Goal: Task Accomplishment & Management: Complete application form

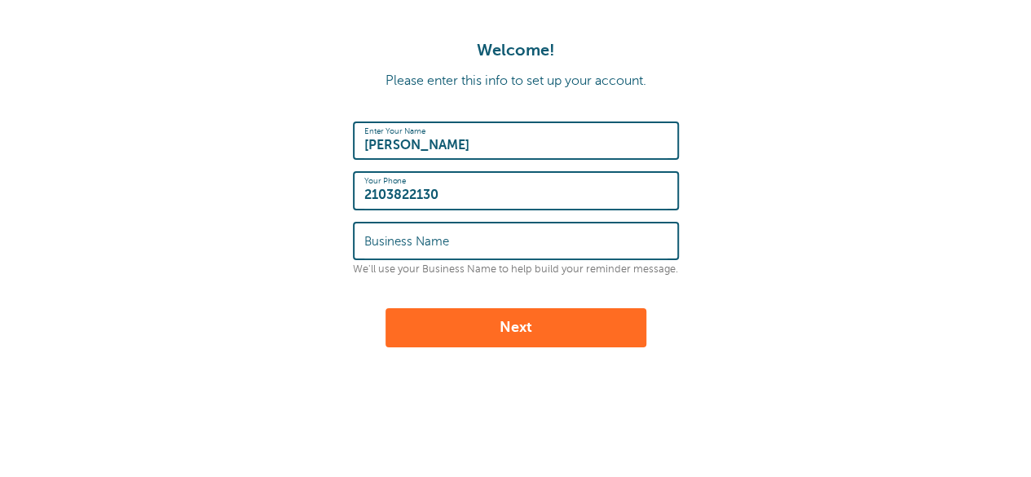
click at [452, 253] on input "Business Name" at bounding box center [515, 240] width 303 height 35
type input "Del Rio Tortilla Factory"
click at [467, 333] on button "Next" at bounding box center [516, 327] width 261 height 39
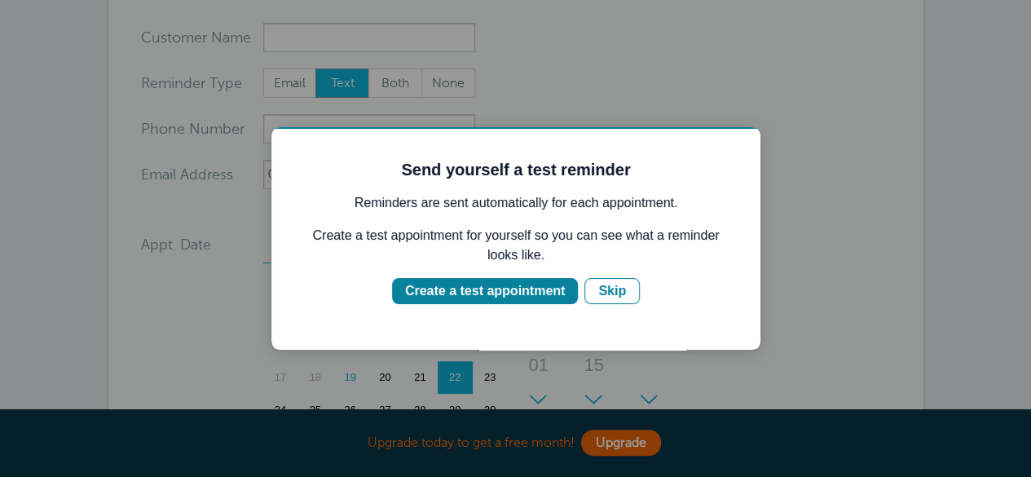
scroll to position [180, 0]
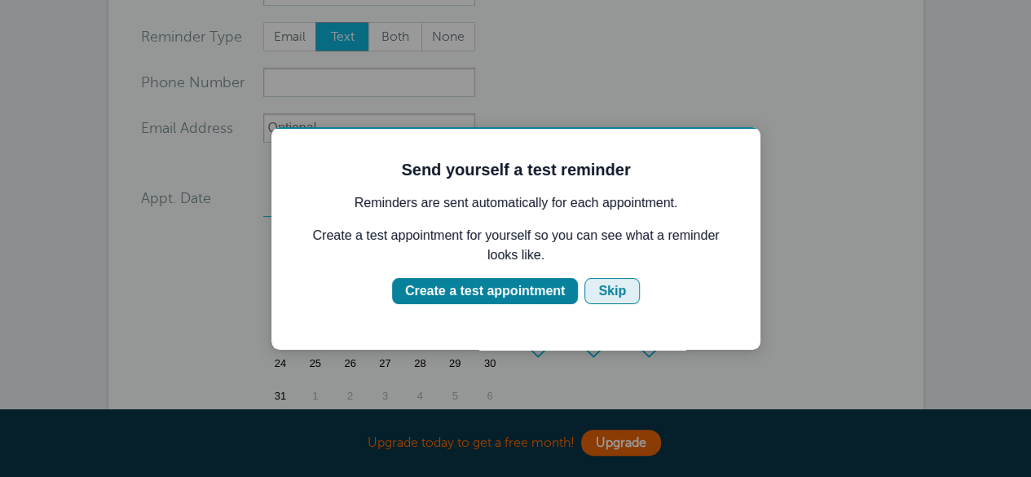
click at [607, 293] on div "Skip" at bounding box center [612, 291] width 28 height 20
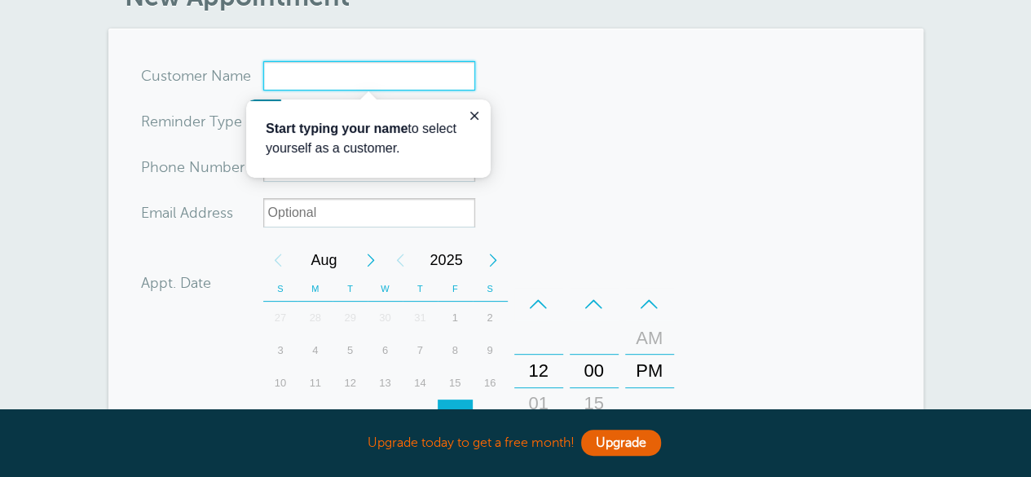
scroll to position [95, 0]
click at [482, 121] on button "Close guide" at bounding box center [475, 116] width 20 height 20
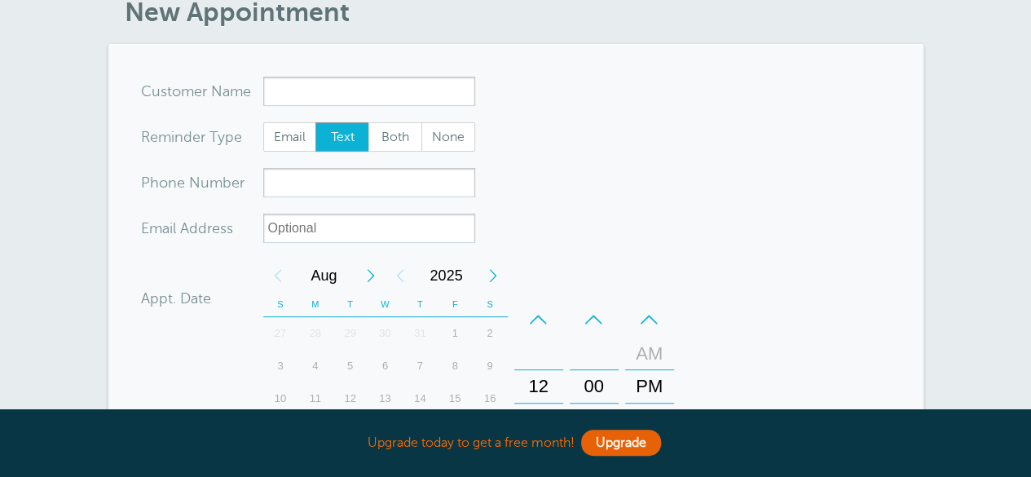
scroll to position [0, 0]
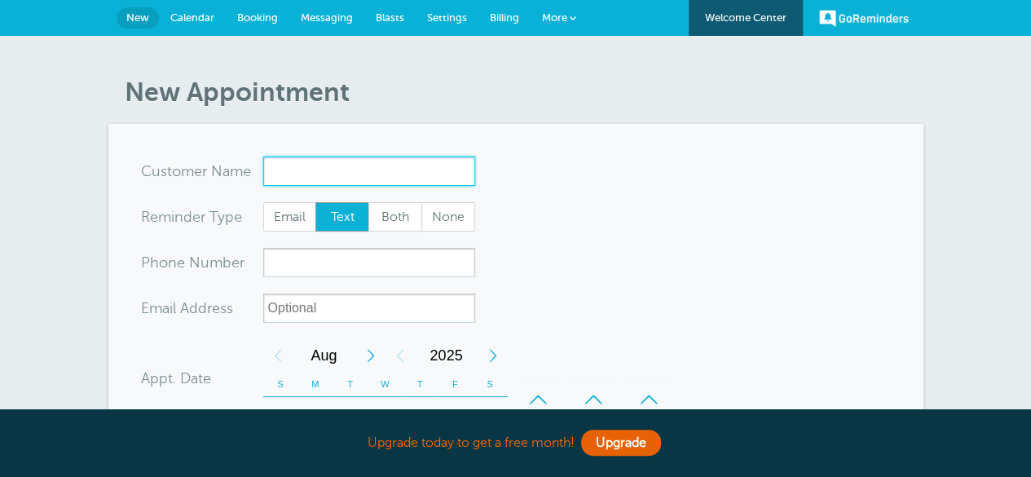
click at [425, 165] on input "x-no-autofill" at bounding box center [369, 170] width 212 height 29
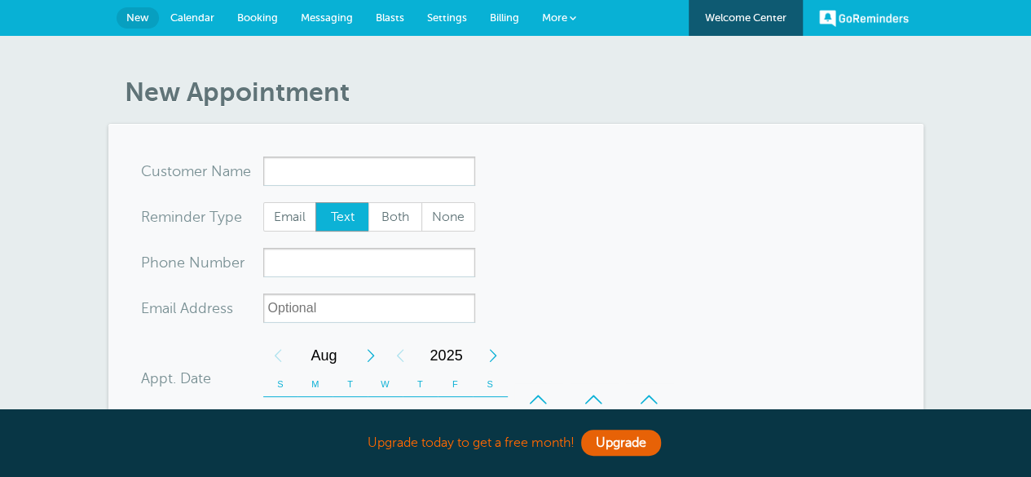
click at [207, 20] on span "Calendar" at bounding box center [192, 17] width 44 height 12
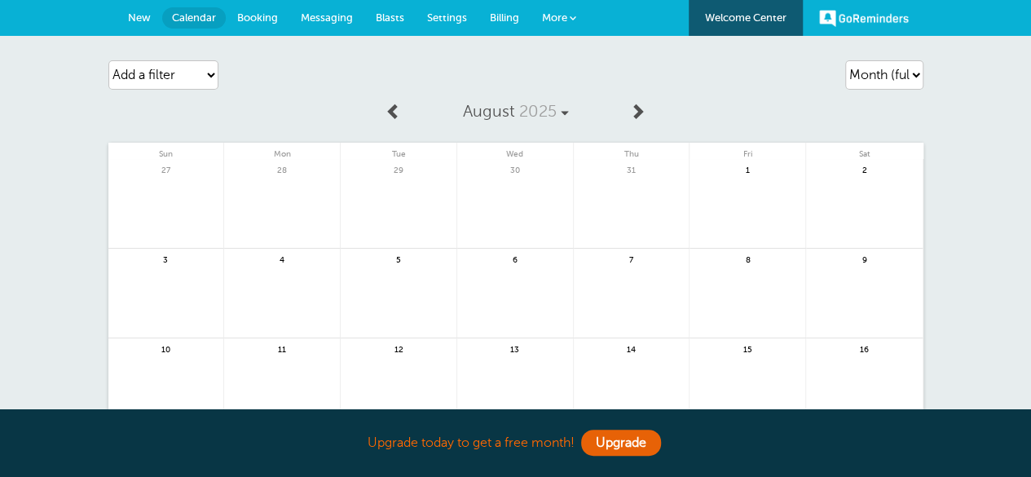
click at [249, 7] on link "Booking" at bounding box center [258, 18] width 64 height 36
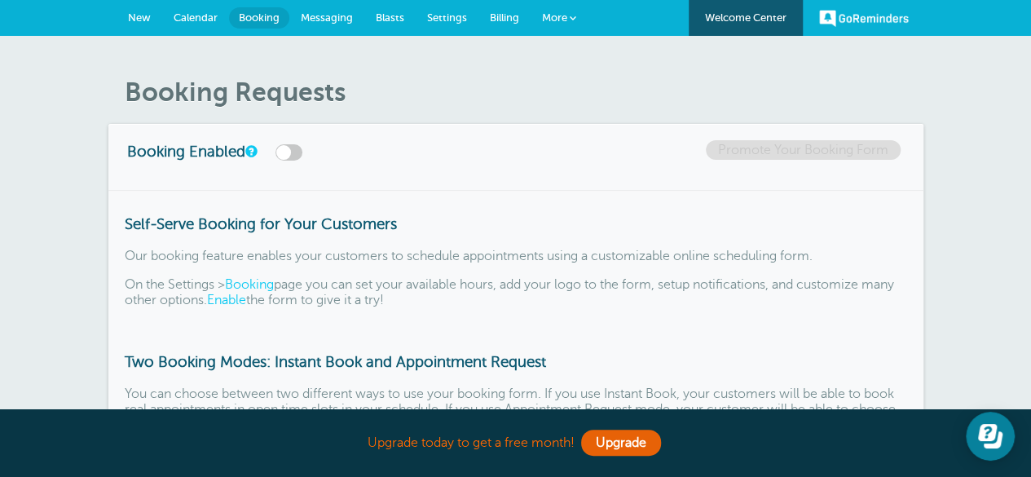
click at [329, 17] on span "Messaging" at bounding box center [327, 17] width 52 height 12
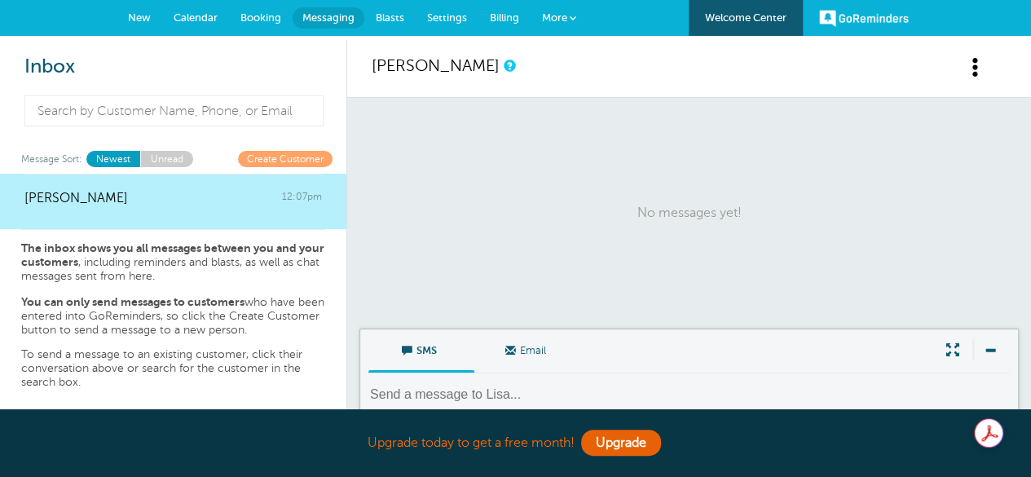
click at [393, 20] on span "Blasts" at bounding box center [390, 17] width 29 height 12
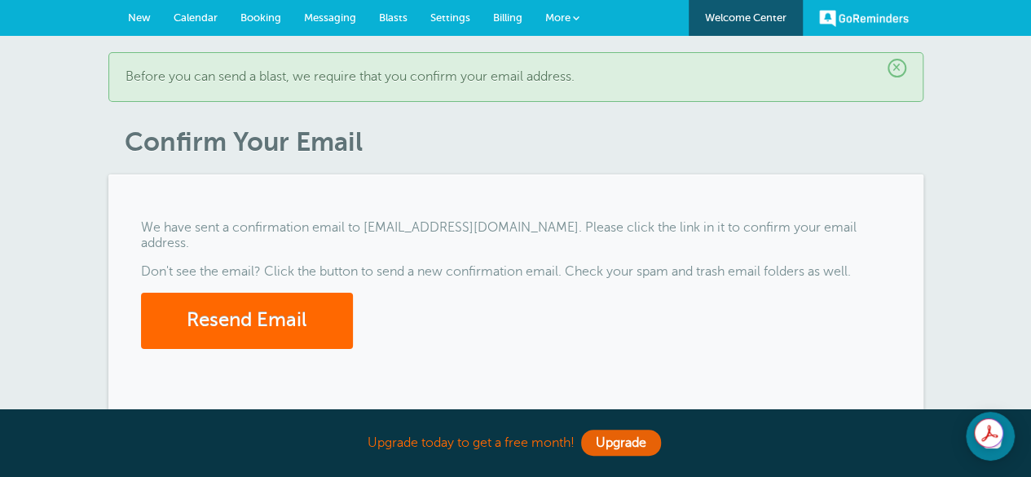
click at [128, 20] on span "New" at bounding box center [139, 17] width 23 height 12
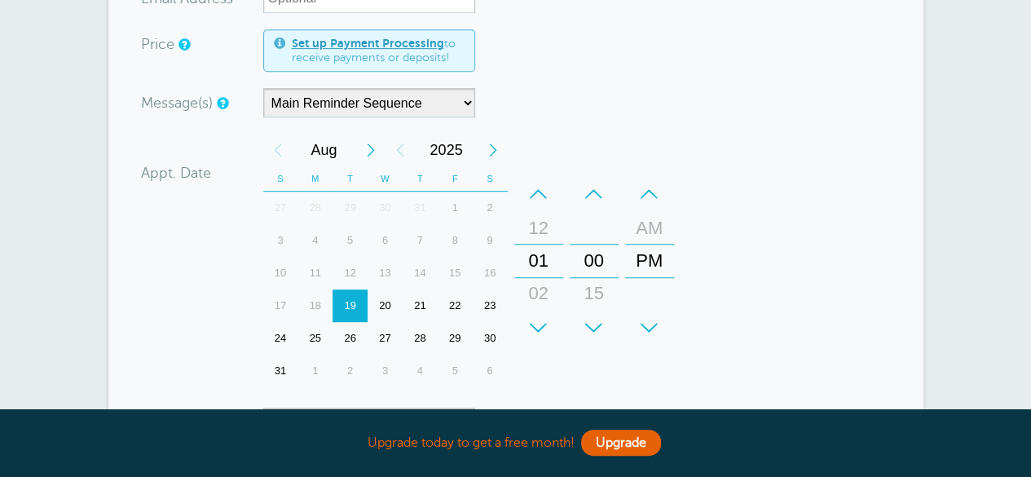
scroll to position [362, 0]
type input "Kelly"
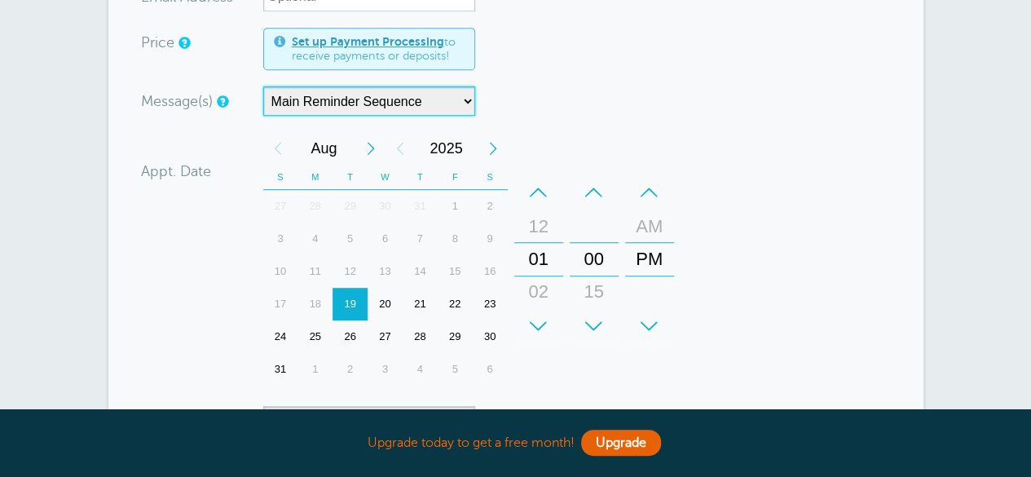
click at [414, 94] on select "Main Reminder Sequence" at bounding box center [369, 100] width 212 height 29
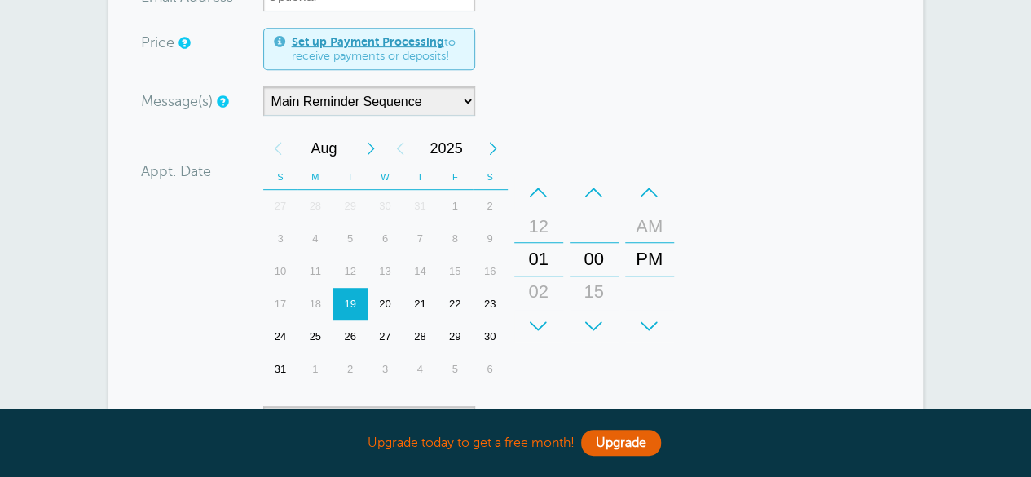
click at [641, 102] on div "Message(s) Main Reminder Sequence Custom Message Start with First Reminder Seco…" at bounding box center [406, 100] width 530 height 29
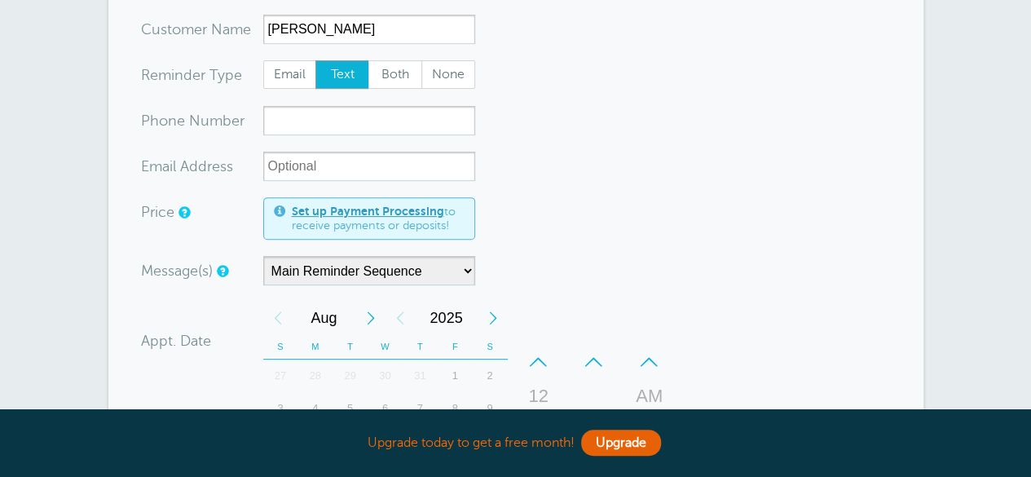
scroll to position [0, 0]
